Goal: Information Seeking & Learning: Stay updated

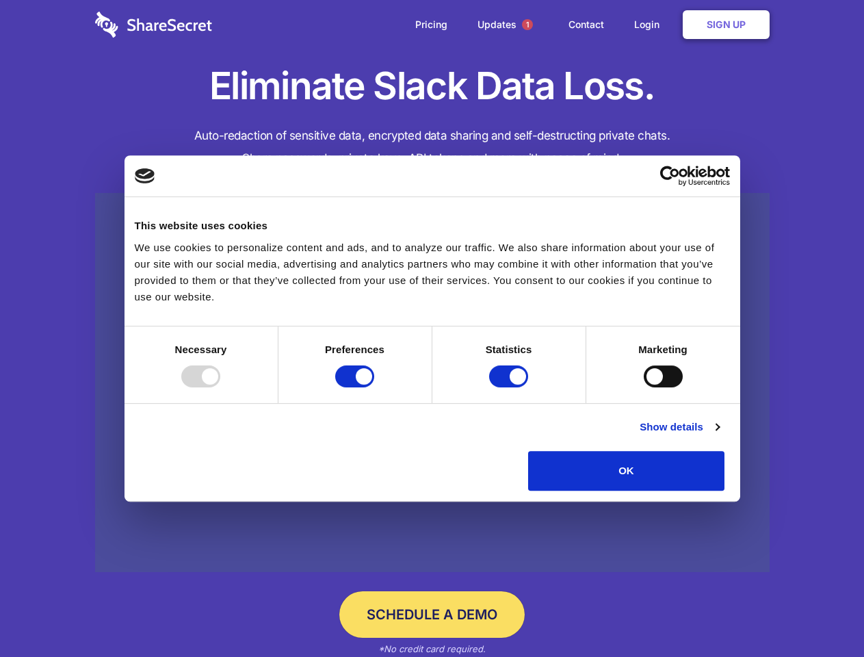
click at [220, 387] on div at bounding box center [200, 376] width 39 height 22
click at [374, 387] on input "Preferences" at bounding box center [354, 376] width 39 height 22
checkbox input "false"
click at [510, 387] on input "Statistics" at bounding box center [508, 376] width 39 height 22
checkbox input "false"
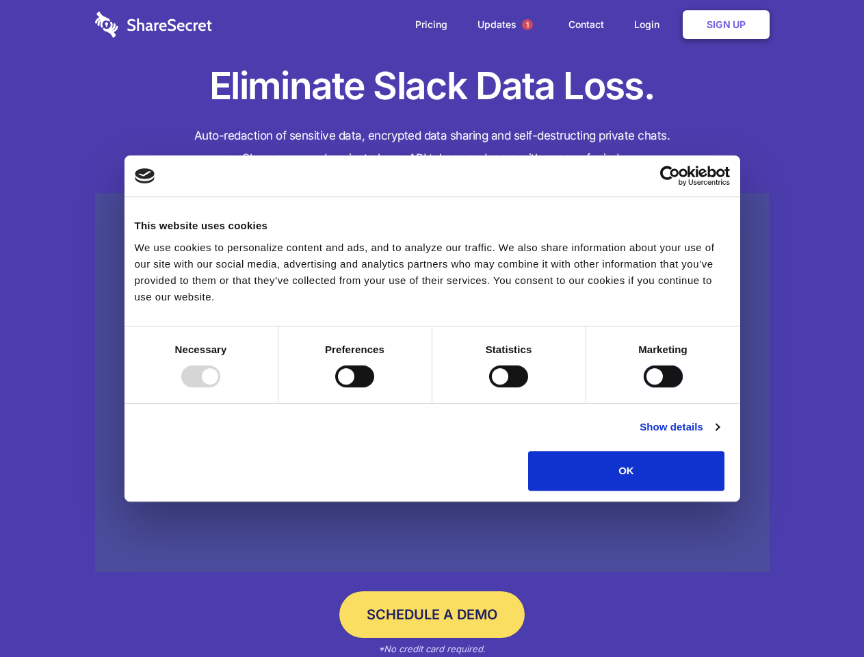
click at [644, 387] on input "Marketing" at bounding box center [663, 376] width 39 height 22
checkbox input "true"
click at [719, 435] on link "Show details" at bounding box center [679, 427] width 79 height 16
click at [0, 0] on li "Necessary 7 Necessary cookies help make a website usable by enabling basic func…" at bounding box center [0, 0] width 0 height 0
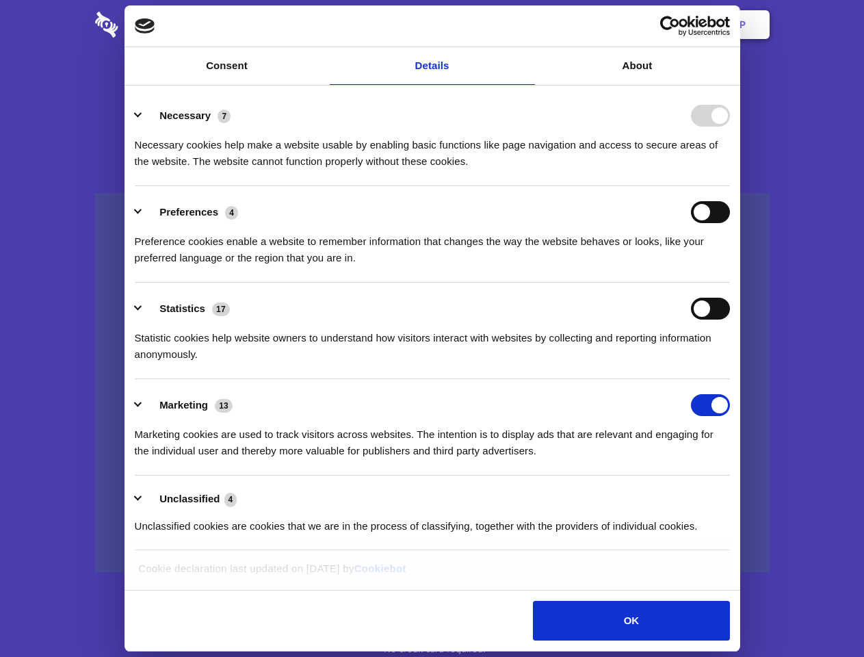
click at [527, 25] on span "1" at bounding box center [527, 24] width 11 height 11
